Goal: Information Seeking & Learning: Learn about a topic

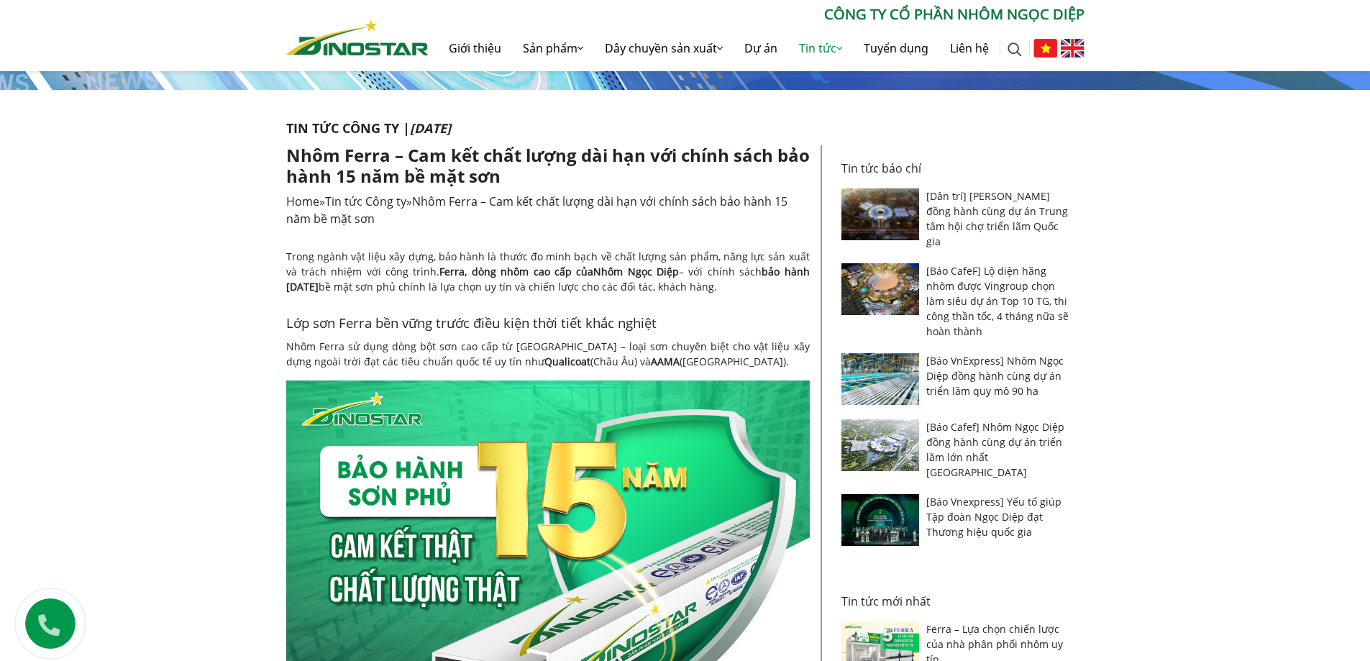
scroll to position [153, 0]
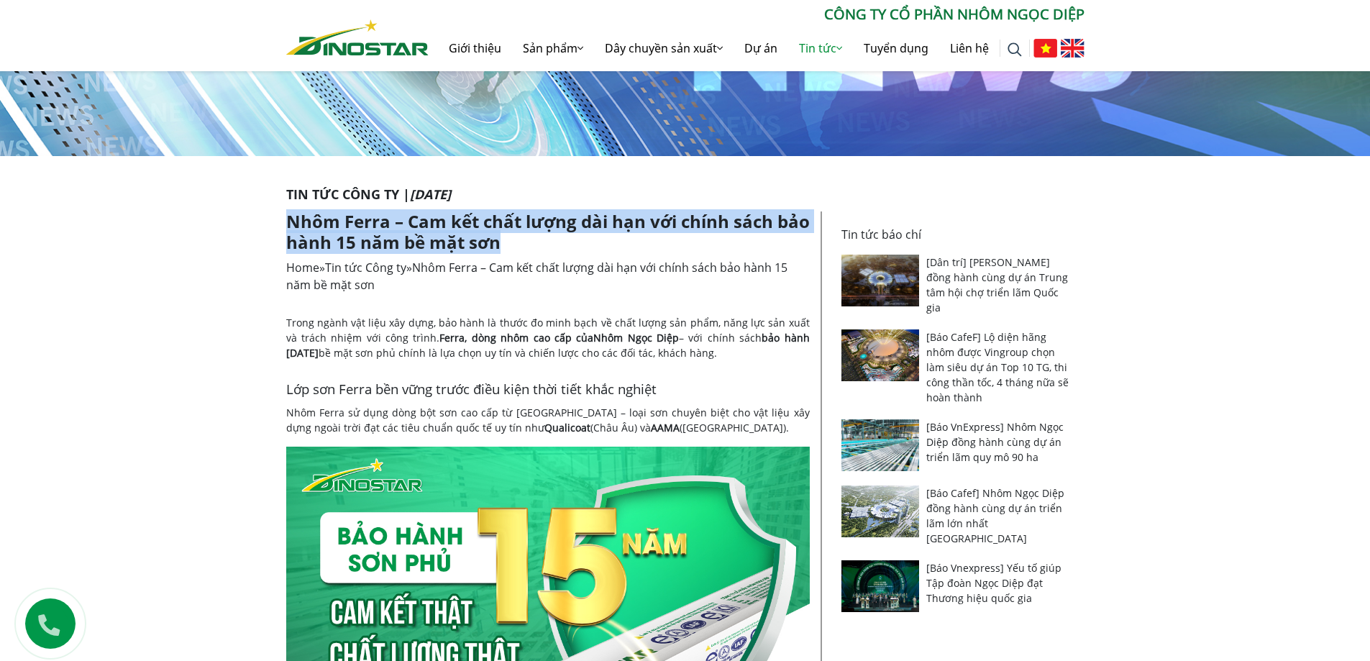
drag, startPoint x: 288, startPoint y: 219, endPoint x: 529, endPoint y: 237, distance: 240.9
click at [529, 237] on h1 "Nhôm Ferra – Cam kết chất lượng dài hạn với chính sách bảo hành 15 năm bề mặt s…" at bounding box center [548, 232] width 524 height 42
copy h1 "Nhôm Ferra – Cam kết chất lượng dài hạn với chính sách bảo hành 15 năm bề mặt s…"
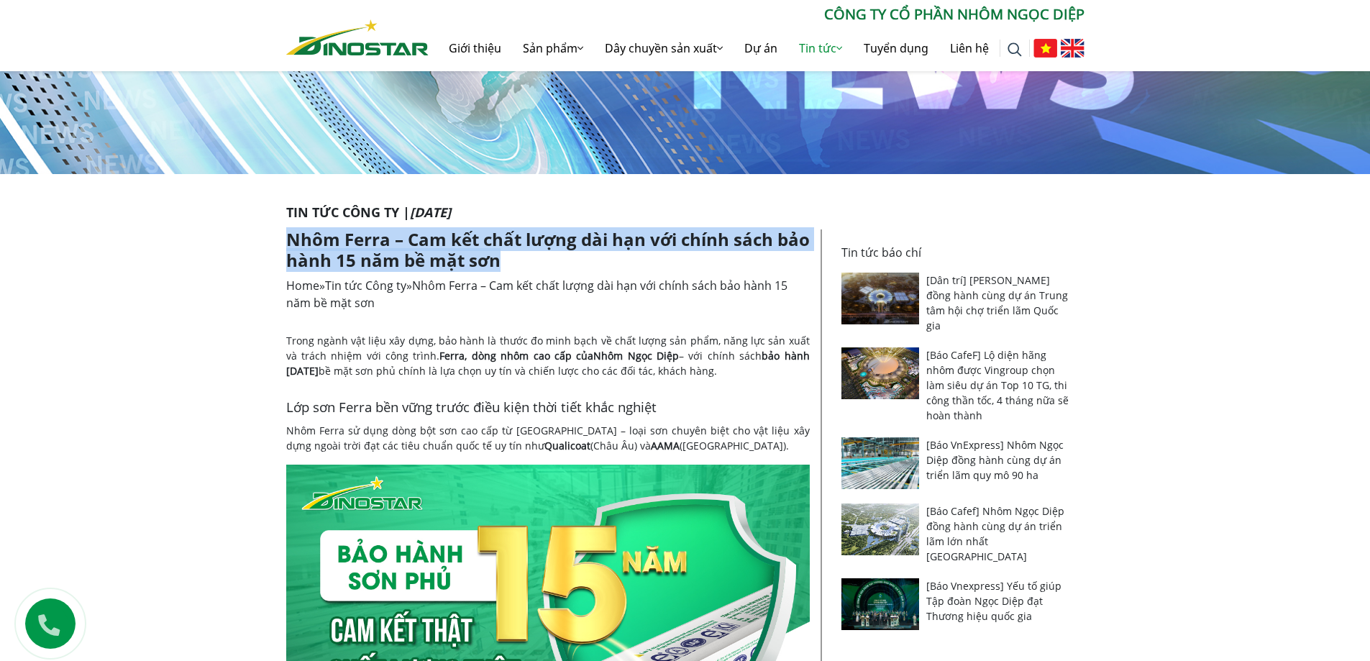
scroll to position [102, 0]
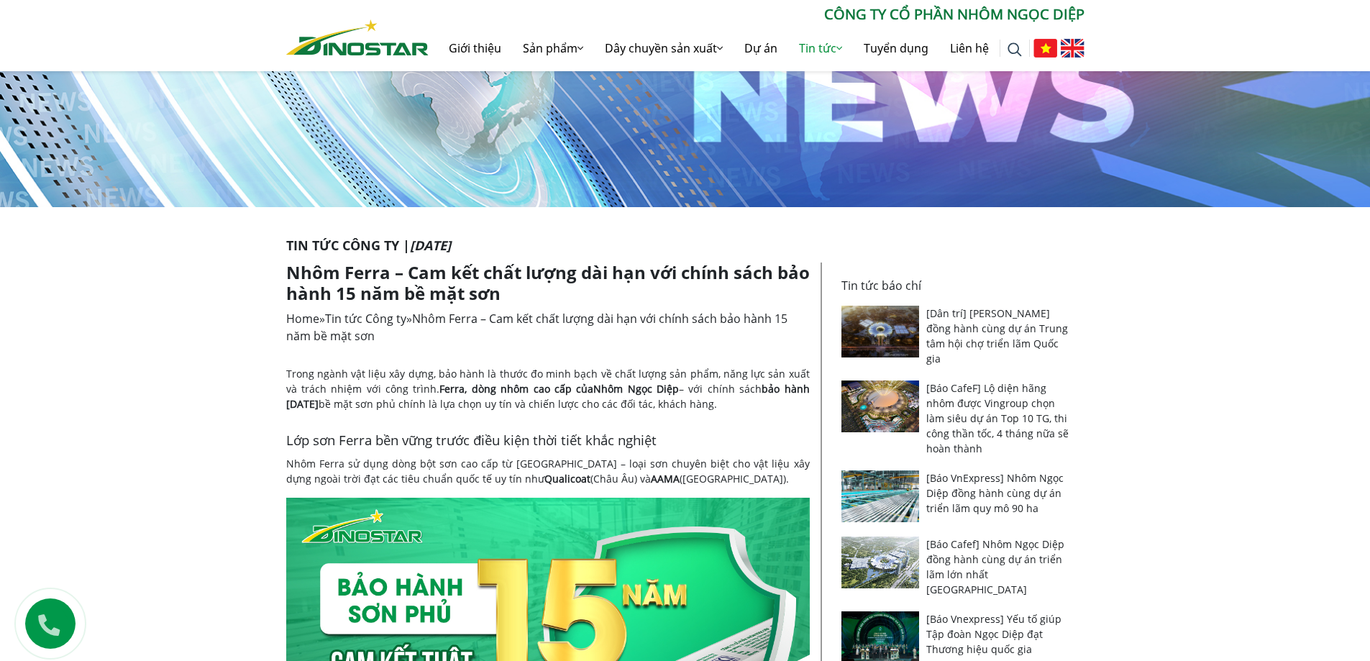
click at [482, 252] on p "Tin tức Công ty | 25-08-2025" at bounding box center [685, 245] width 798 height 19
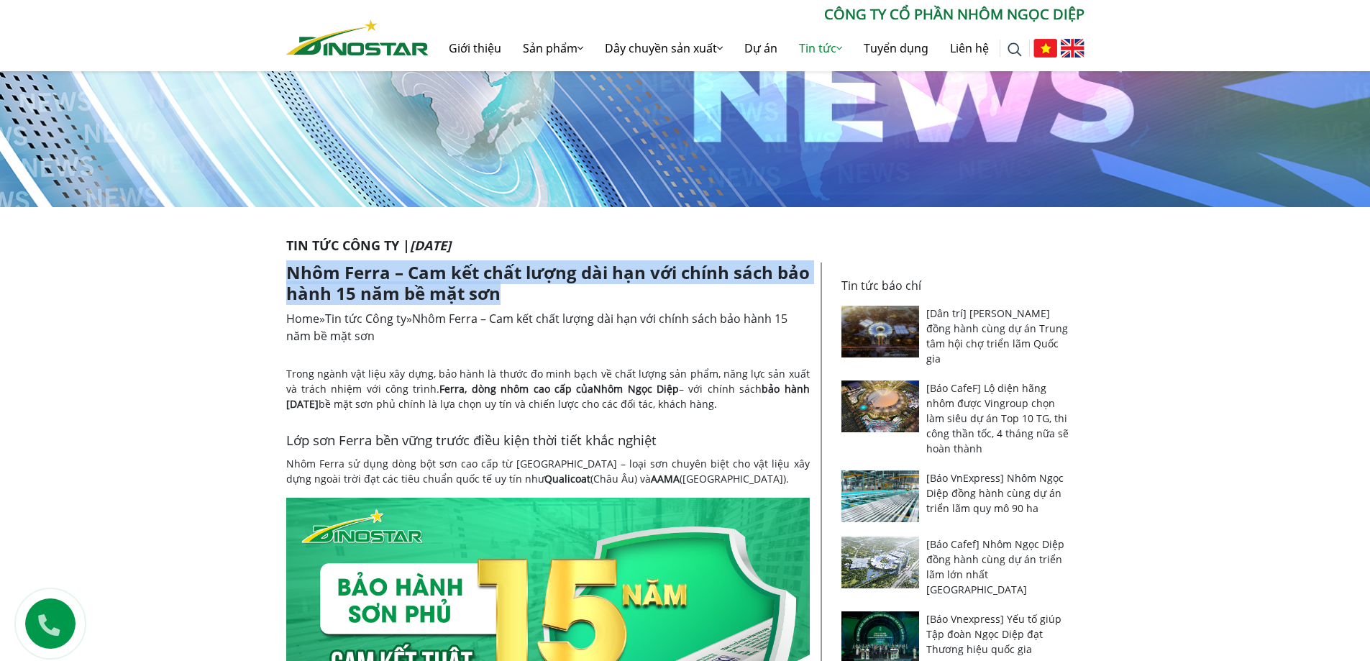
drag, startPoint x: 502, startPoint y: 295, endPoint x: 283, endPoint y: 278, distance: 219.3
copy h1 "Nhôm Ferra – Cam kết chất lượng dài hạn với chính sách bảo hành 15 năm bề mặt s…"
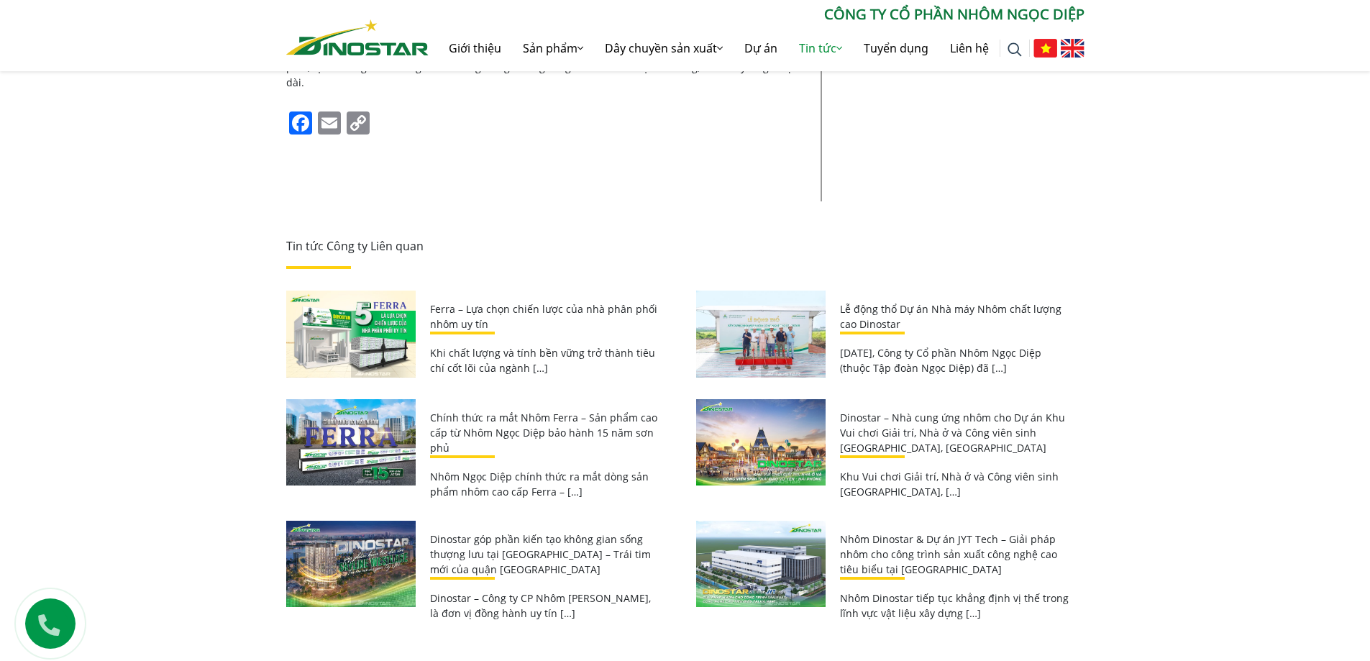
scroll to position [1651, 0]
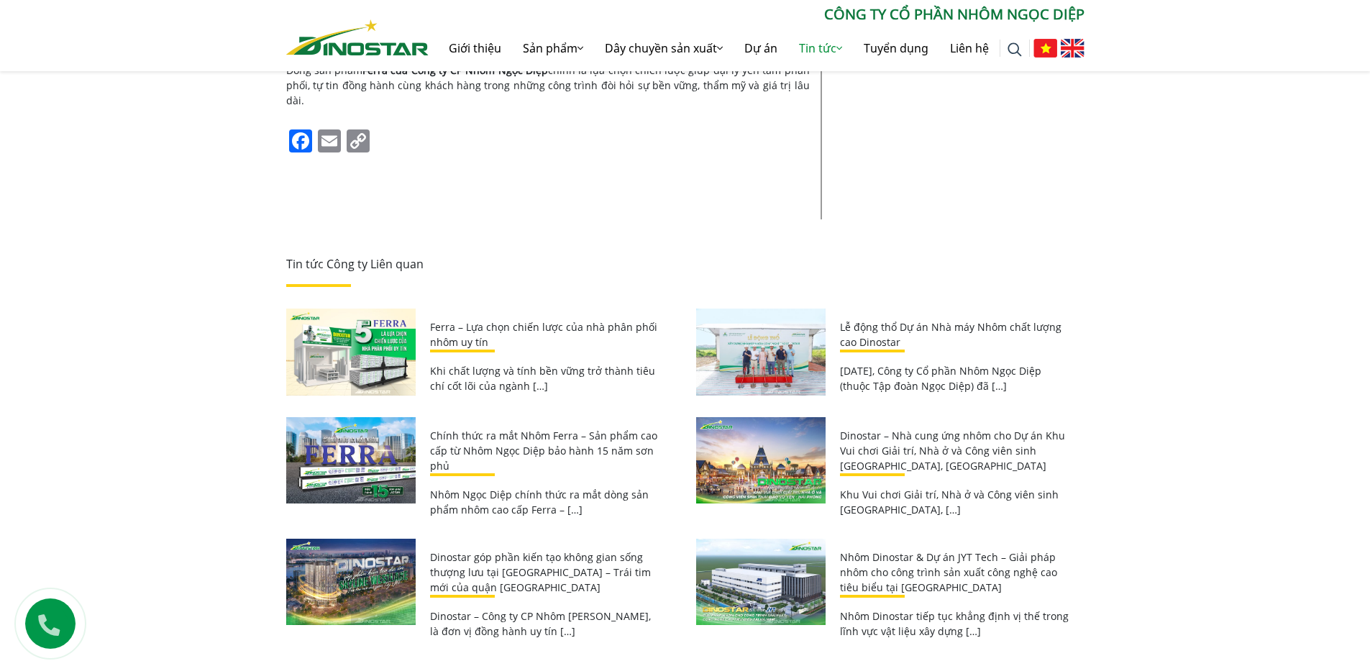
click at [390, 427] on img at bounding box center [350, 460] width 129 height 87
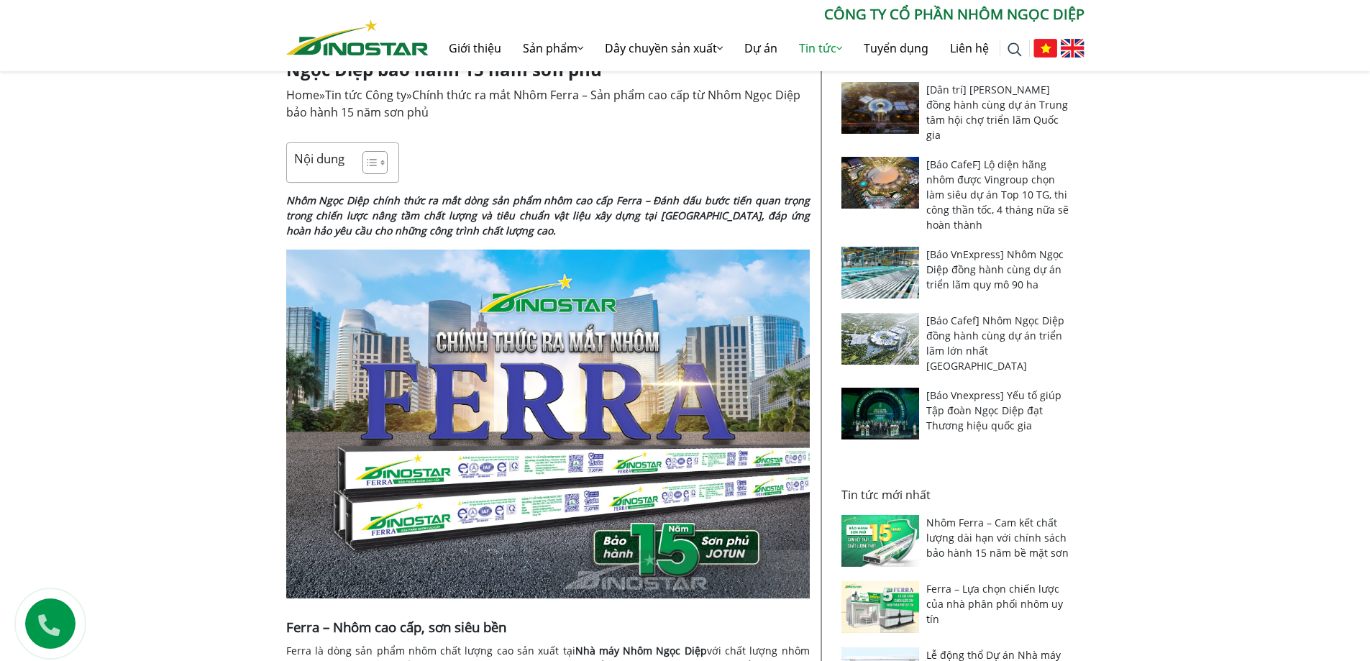
scroll to position [314, 0]
